Goal: Check status: Check status

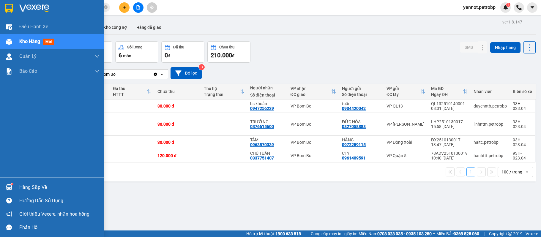
click at [9, 183] on div at bounding box center [9, 187] width 10 height 10
click at [9, 183] on div "Điều hành xe Kho hàng mới Quản [PERSON_NAME] lý chuyến Quản lý khách hàng Quản …" at bounding box center [52, 118] width 104 height 237
click at [9, 188] on img at bounding box center [9, 187] width 6 height 6
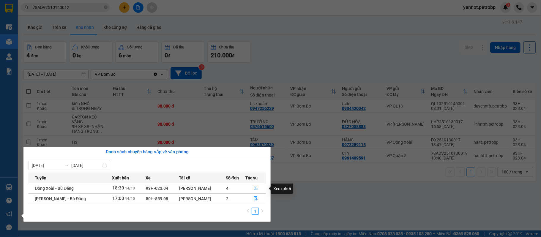
click at [255, 188] on icon "file-done" at bounding box center [256, 188] width 4 height 4
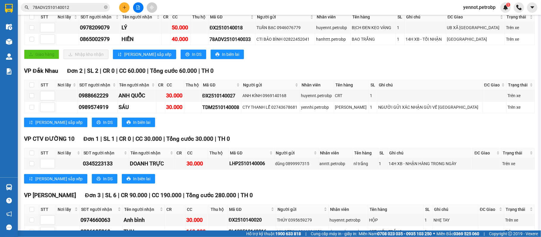
scroll to position [68, 0]
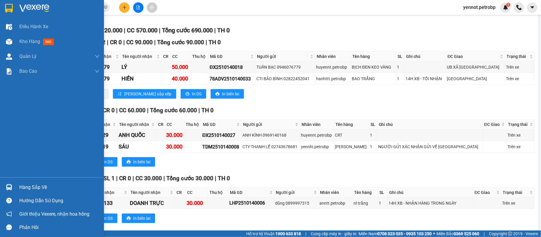
click at [13, 185] on div at bounding box center [9, 187] width 10 height 10
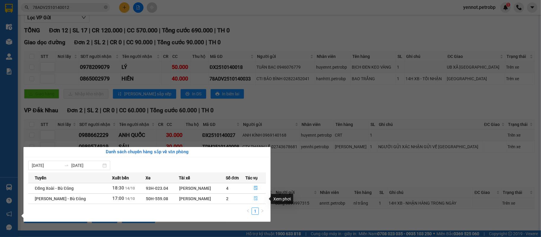
click at [255, 198] on icon "file-done" at bounding box center [256, 198] width 4 height 4
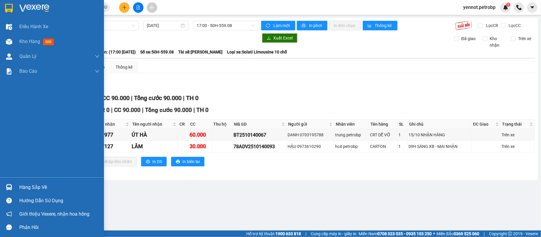
click at [14, 186] on div "Hàng sắp về" at bounding box center [52, 186] width 104 height 13
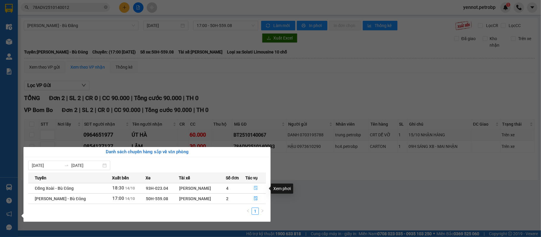
click at [256, 188] on icon "file-done" at bounding box center [256, 188] width 4 height 4
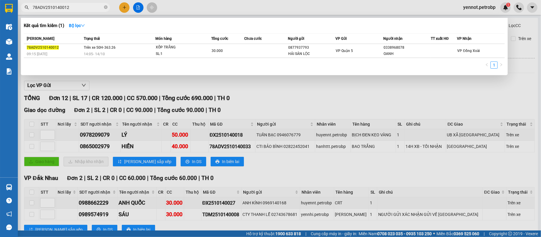
click at [84, 8] on input "78ADV2510140012" at bounding box center [68, 7] width 70 height 7
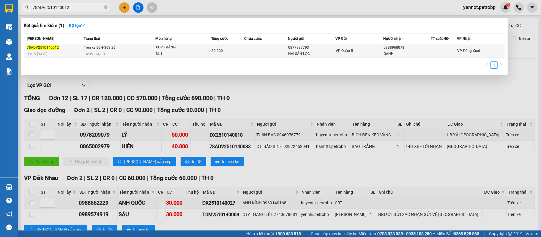
click at [264, 49] on td at bounding box center [266, 51] width 44 height 14
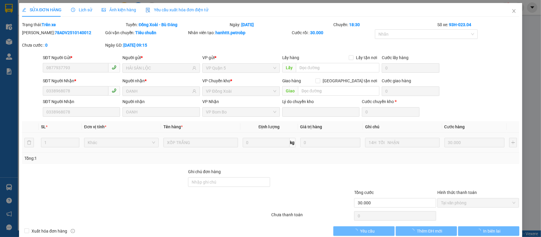
type input "0877937793"
type input "HẢI SẢN LỘC"
type input "0338968078"
type input "OANH"
type input "30.000"
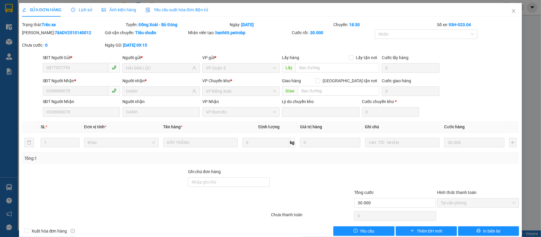
click at [83, 12] on span "Lịch sử" at bounding box center [81, 9] width 21 height 5
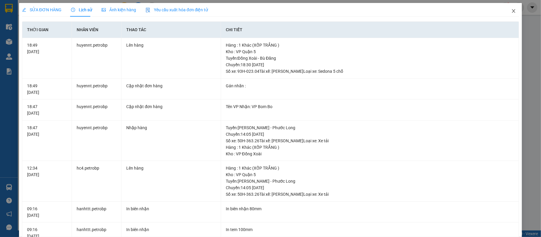
click at [511, 9] on icon "close" at bounding box center [513, 11] width 5 height 5
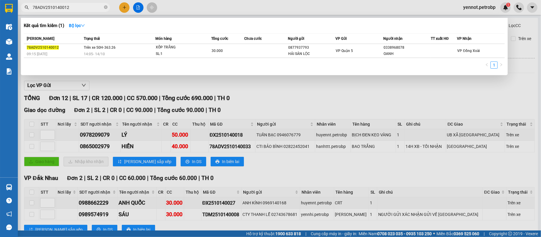
click at [74, 6] on input "78ADV2510140012" at bounding box center [68, 7] width 70 height 7
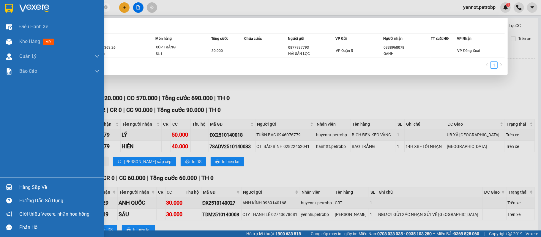
click at [16, 186] on div "Hàng sắp về" at bounding box center [52, 186] width 104 height 13
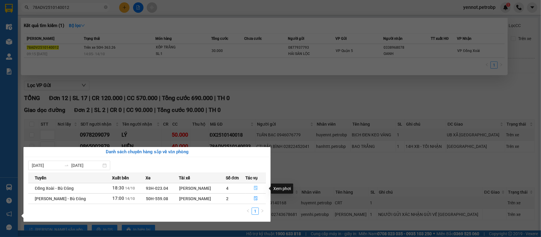
click at [254, 187] on icon "file-done" at bounding box center [256, 188] width 4 height 4
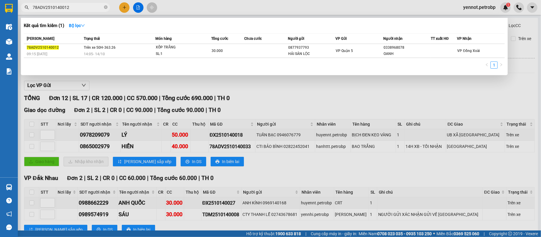
click at [365, 100] on div at bounding box center [270, 118] width 541 height 237
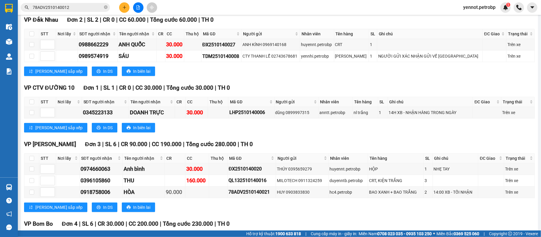
scroll to position [265, 0]
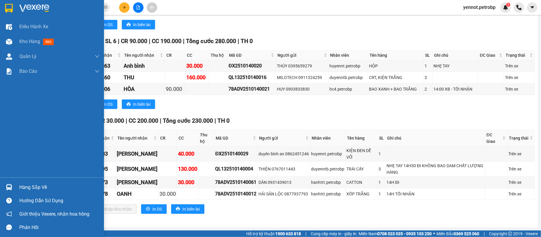
click at [34, 189] on div "Hàng sắp về" at bounding box center [59, 187] width 80 height 9
click at [8, 96] on div "Điều hành xe Kho hàng mới Quản [PERSON_NAME] lý chuyến Quản lý khách hàng Quản …" at bounding box center [52, 118] width 104 height 237
